Goal: Check status

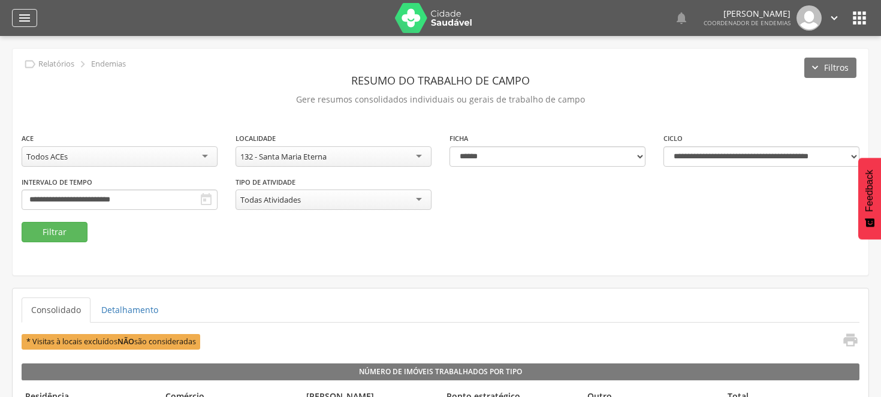
click at [24, 14] on icon "" at bounding box center [24, 18] width 14 height 14
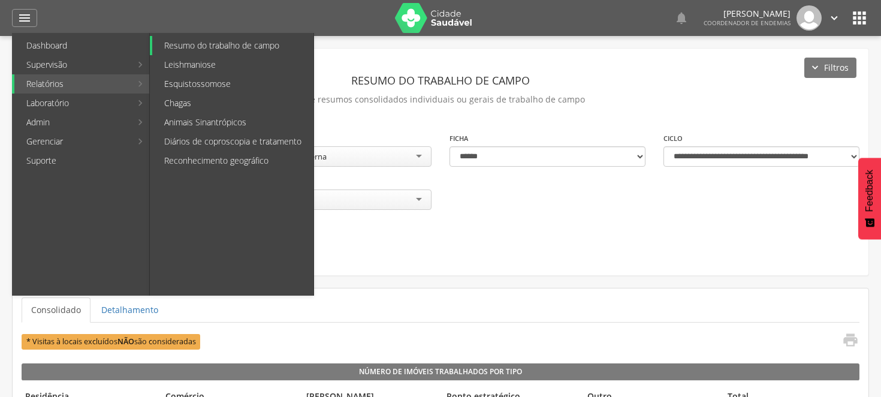
click at [219, 47] on link "Resumo do trabalho de campo" at bounding box center [232, 45] width 161 height 19
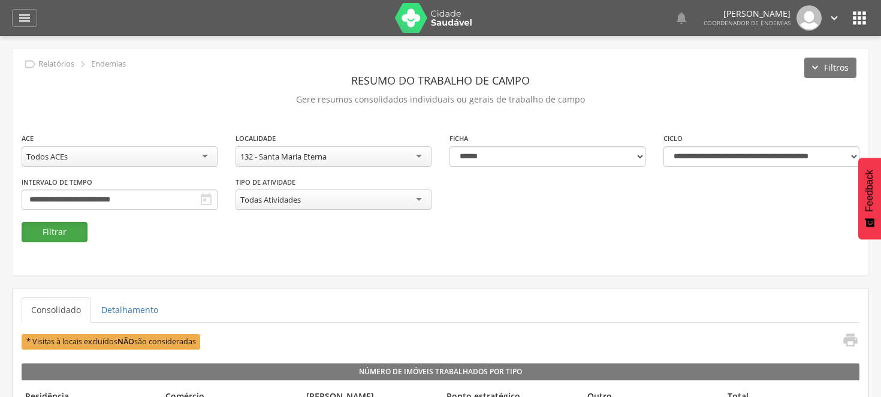
click at [62, 235] on button "Filtrar" at bounding box center [55, 232] width 66 height 20
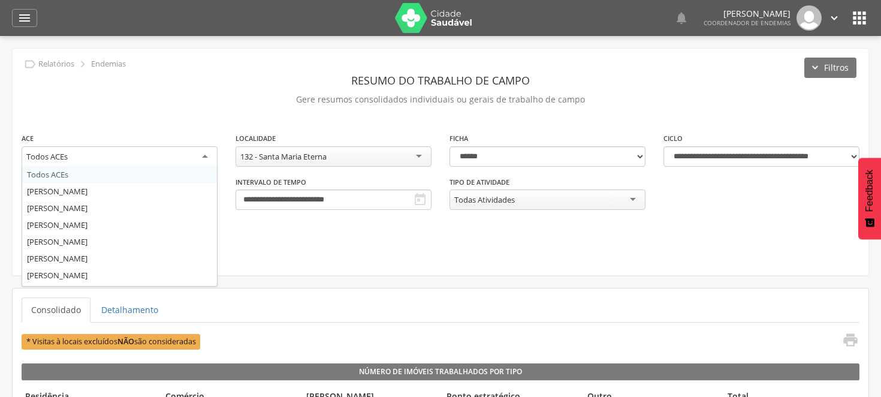
click at [209, 151] on div "Todos ACEs" at bounding box center [120, 157] width 196 height 22
click at [138, 170] on div "**********" at bounding box center [120, 154] width 214 height 45
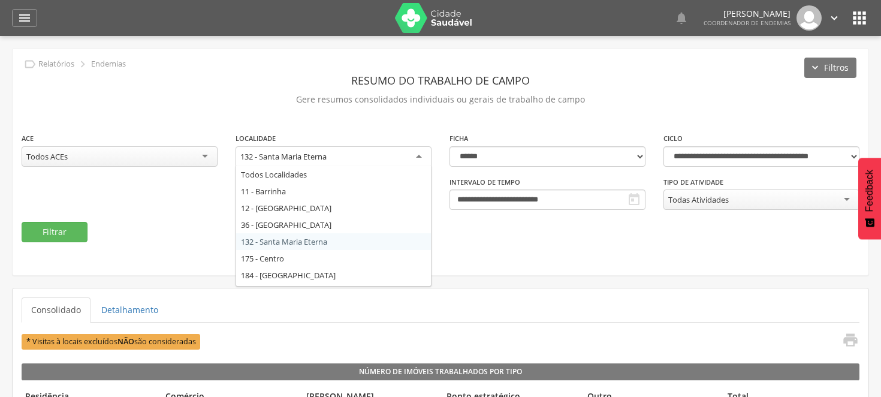
click at [420, 153] on div "132 - Santa Maria Eterna" at bounding box center [333, 157] width 196 height 22
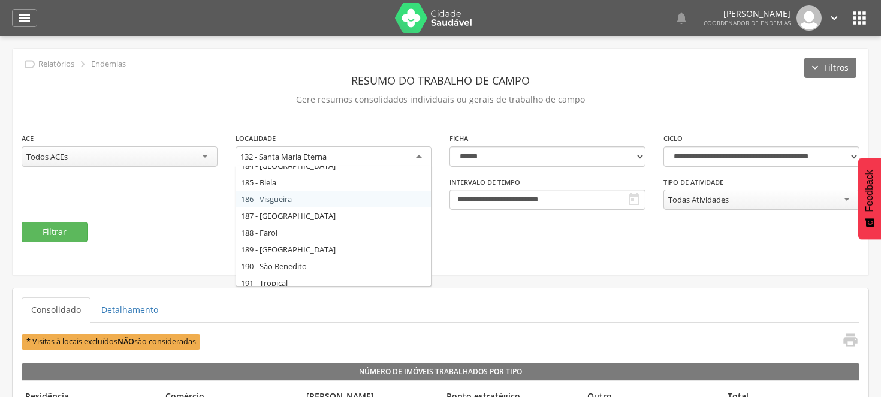
scroll to position [132, 0]
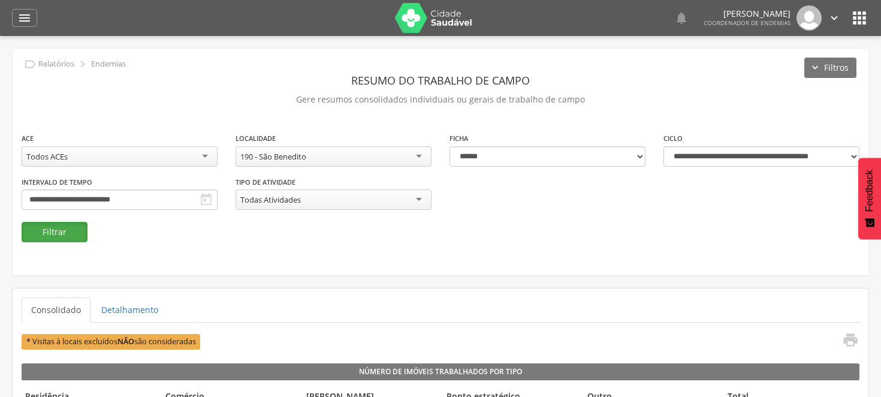
click at [52, 228] on button "Filtrar" at bounding box center [55, 232] width 66 height 20
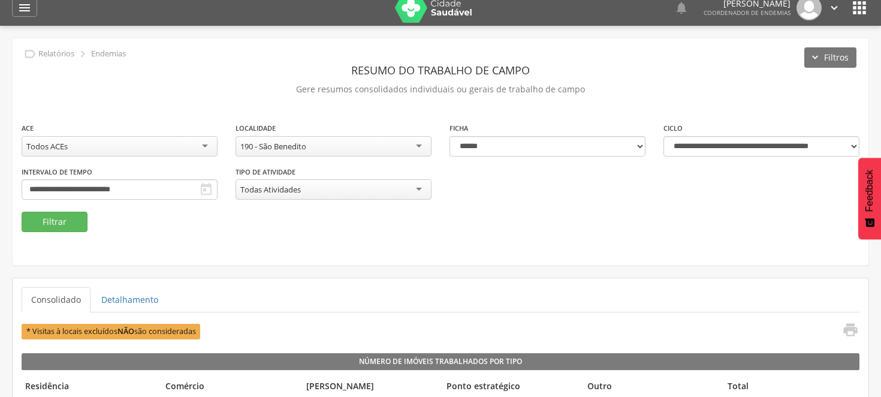
scroll to position [0, 0]
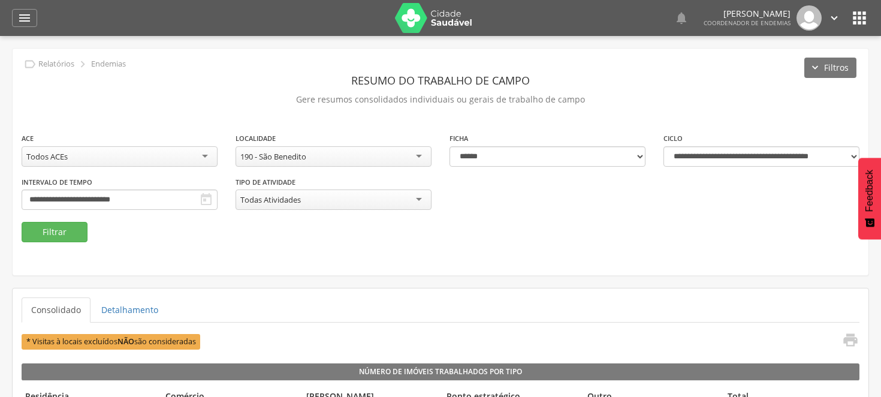
click at [416, 153] on div "190 - São Benedito" at bounding box center [333, 156] width 196 height 20
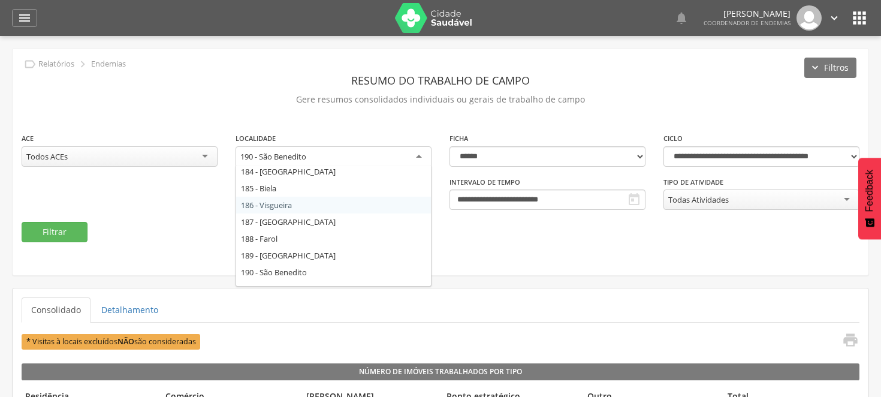
scroll to position [132, 0]
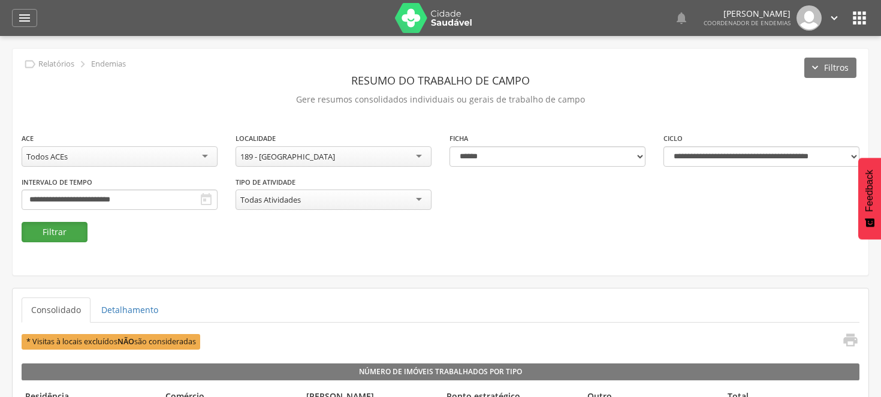
click at [66, 228] on button "Filtrar" at bounding box center [55, 232] width 66 height 20
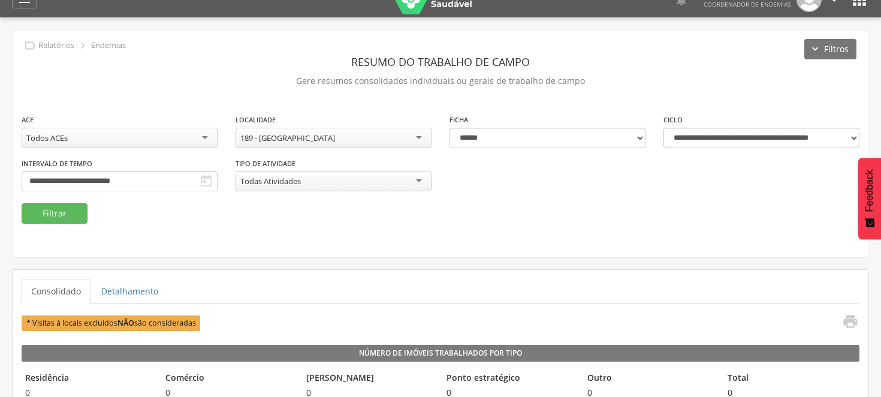
scroll to position [0, 0]
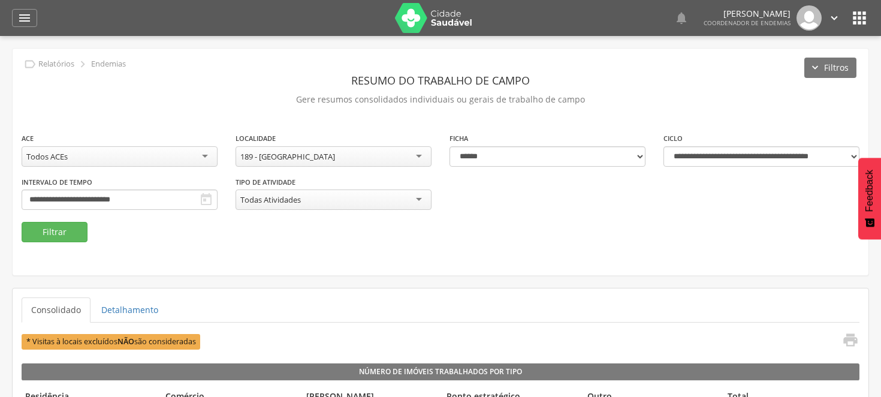
click at [306, 190] on div "**********" at bounding box center [441, 177] width 856 height 90
click at [229, 307] on ul "Consolidado Detalhamento" at bounding box center [441, 309] width 838 height 25
click at [61, 225] on button "Filtrar" at bounding box center [55, 232] width 66 height 20
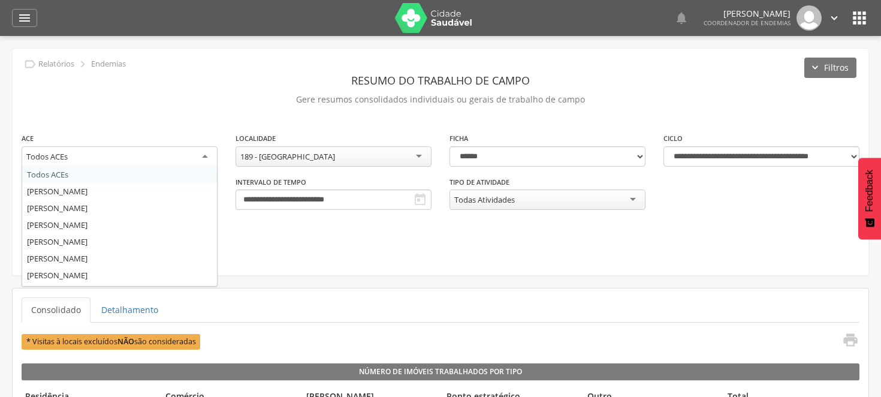
click at [205, 156] on div "Todos ACEs" at bounding box center [120, 157] width 196 height 22
click at [312, 220] on div "**********" at bounding box center [441, 177] width 856 height 90
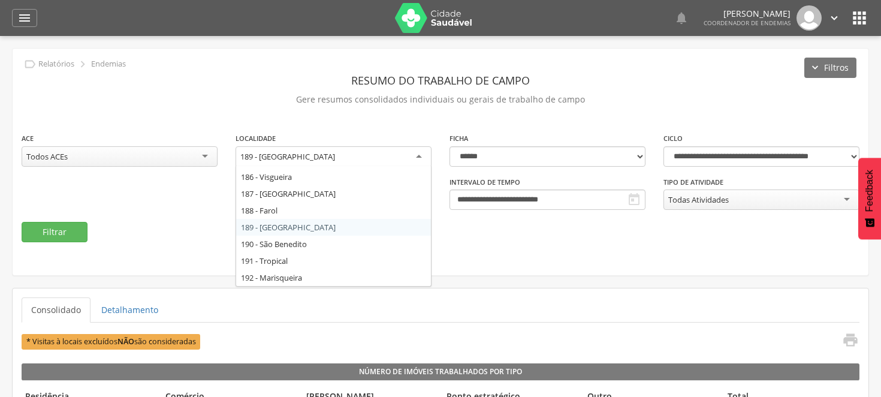
click at [418, 153] on div "189 - [GEOGRAPHIC_DATA]" at bounding box center [333, 157] width 196 height 22
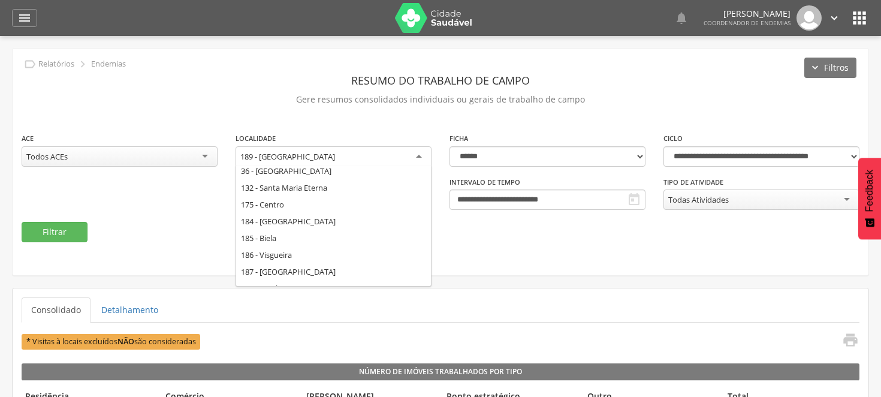
scroll to position [67, 0]
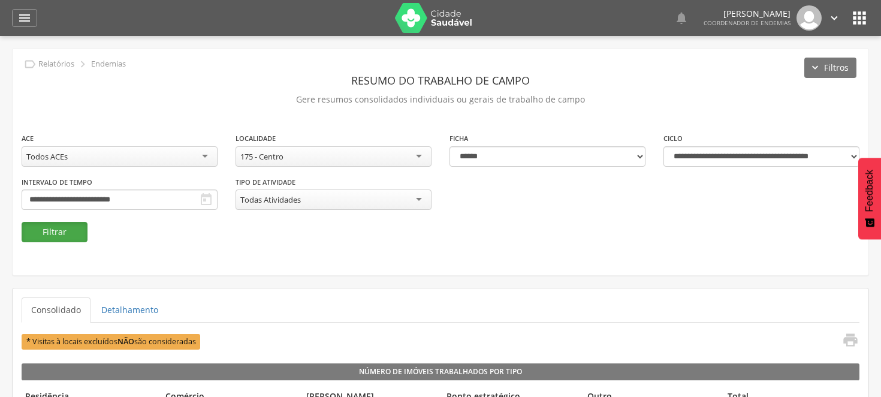
click at [70, 229] on button "Filtrar" at bounding box center [55, 232] width 66 height 20
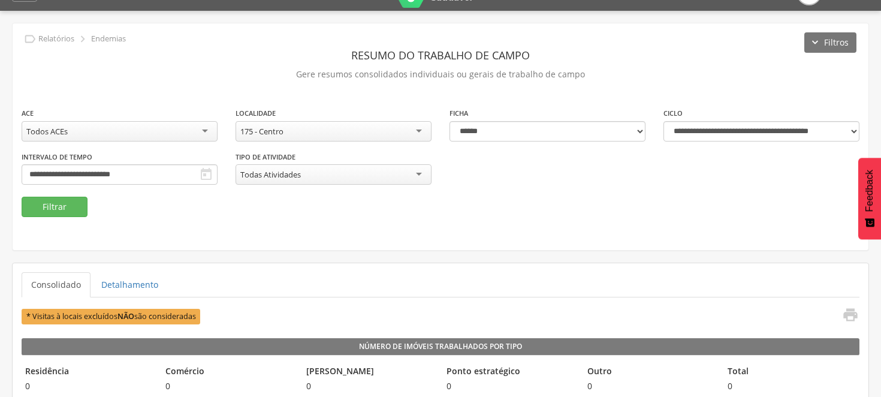
scroll to position [0, 0]
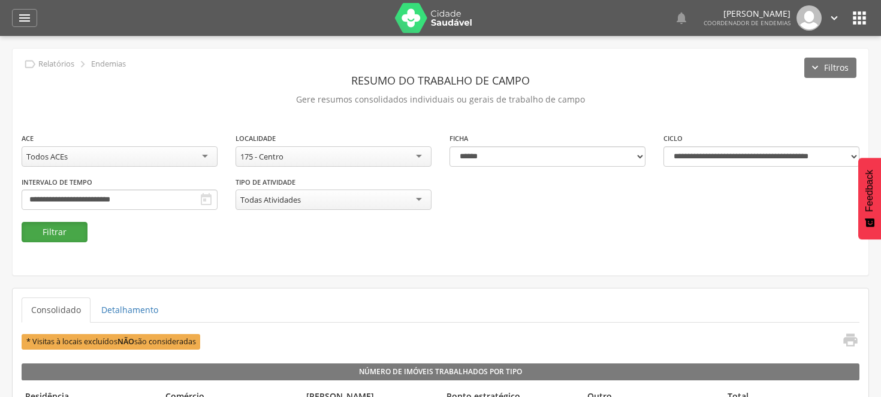
click at [41, 232] on button "Filtrar" at bounding box center [55, 232] width 66 height 20
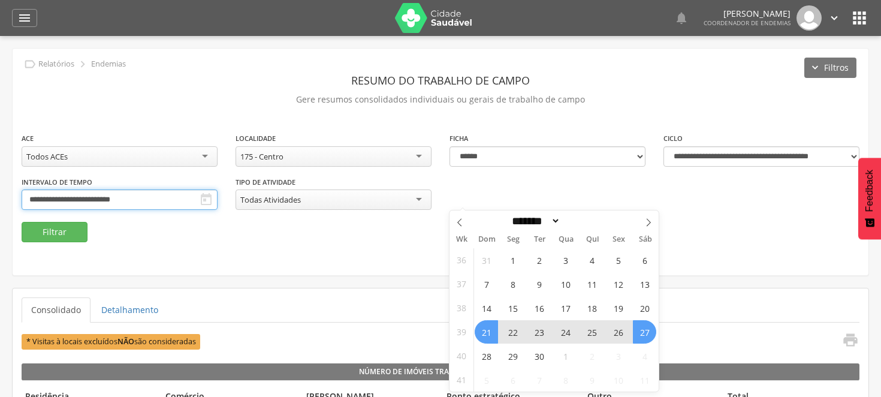
click at [217, 197] on input "**********" at bounding box center [120, 199] width 196 height 20
click at [459, 217] on span at bounding box center [459, 220] width 20 height 20
select select "*"
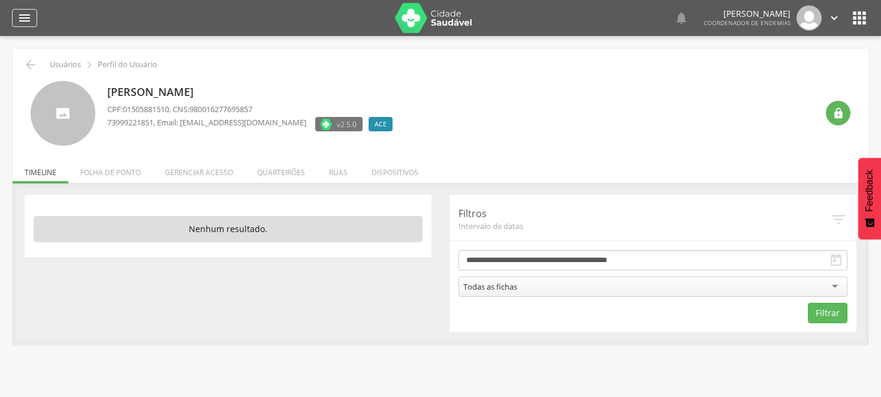
click at [22, 19] on icon "" at bounding box center [24, 18] width 14 height 14
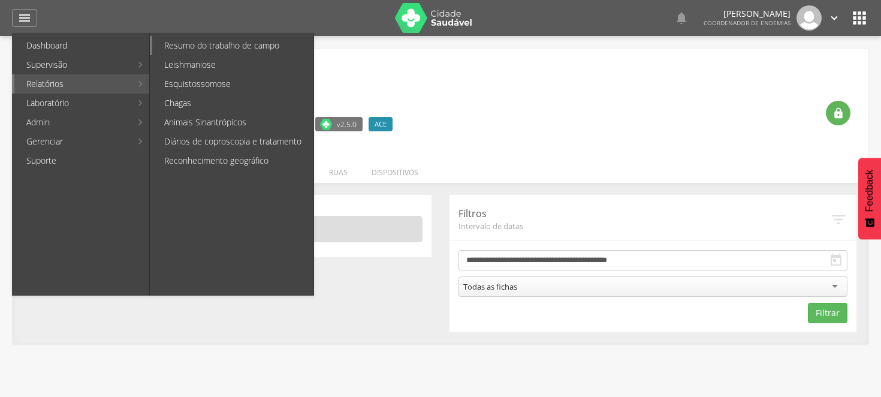
click at [214, 44] on link "Resumo do trabalho de campo" at bounding box center [232, 45] width 161 height 19
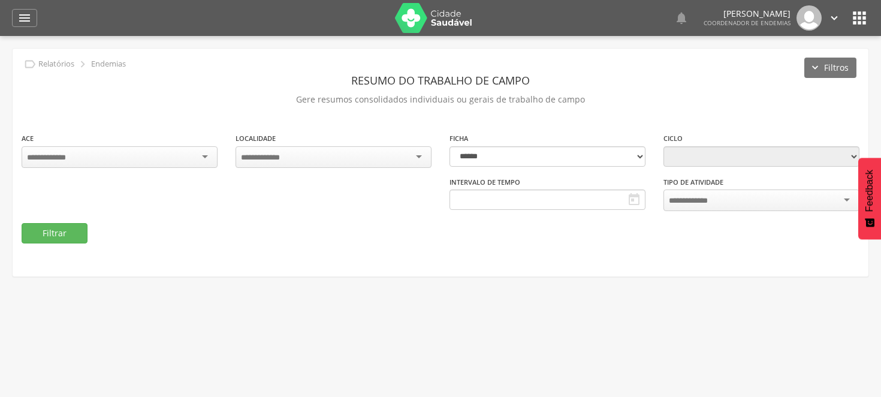
type input "**********"
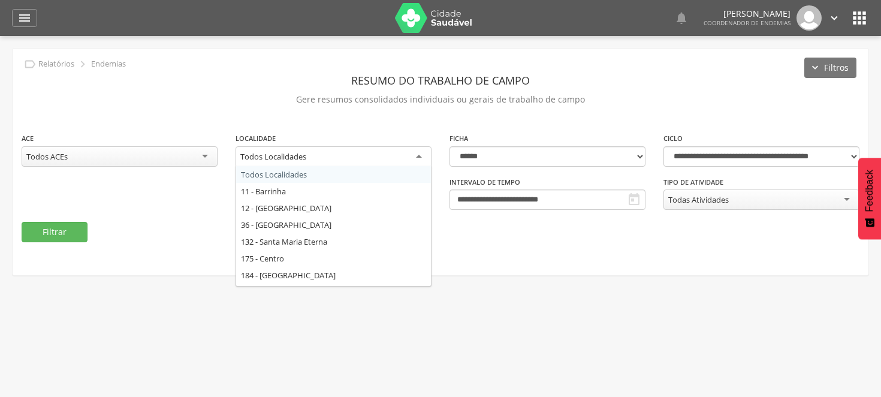
click at [418, 153] on div "Todos Localidades" at bounding box center [333, 157] width 196 height 22
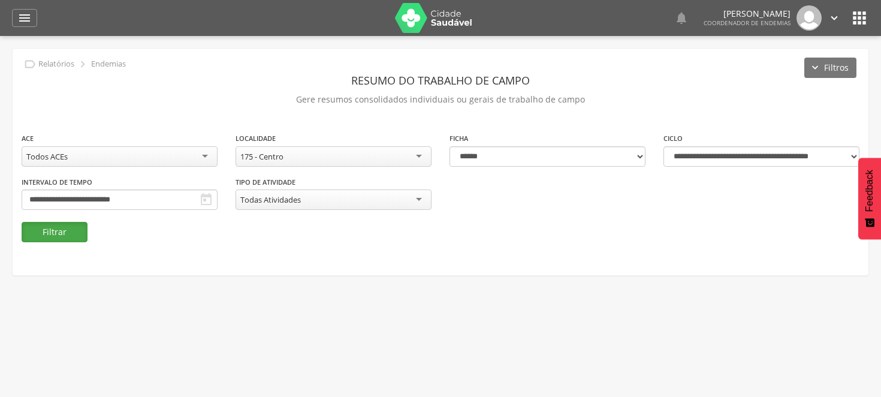
click at [62, 235] on button "Filtrar" at bounding box center [55, 232] width 66 height 20
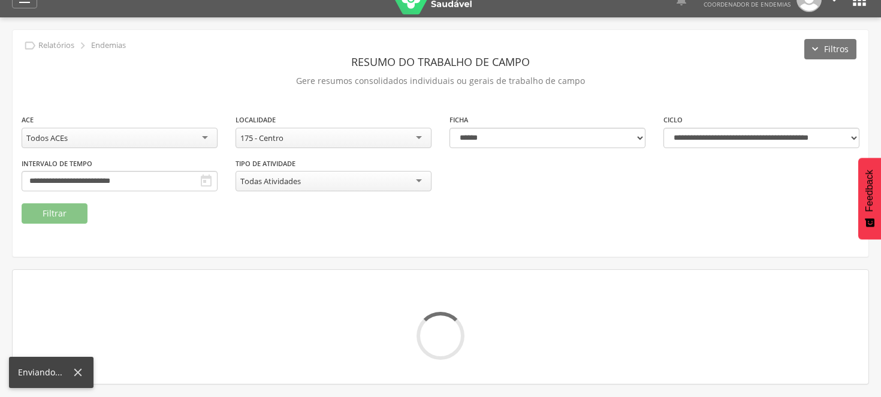
scroll to position [36, 0]
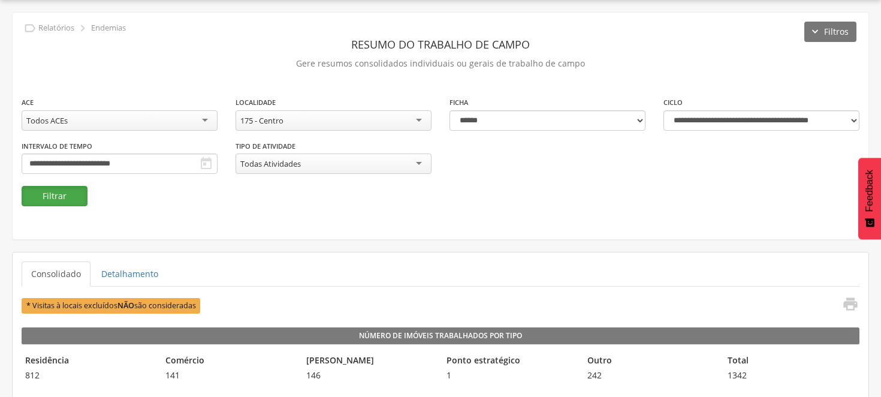
click at [64, 192] on button "Filtrar" at bounding box center [55, 196] width 66 height 20
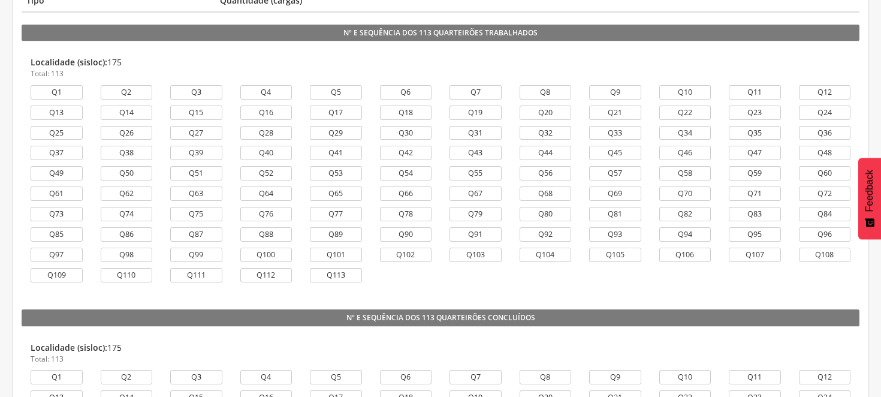
scroll to position [799, 0]
